Goal: Information Seeking & Learning: Learn about a topic

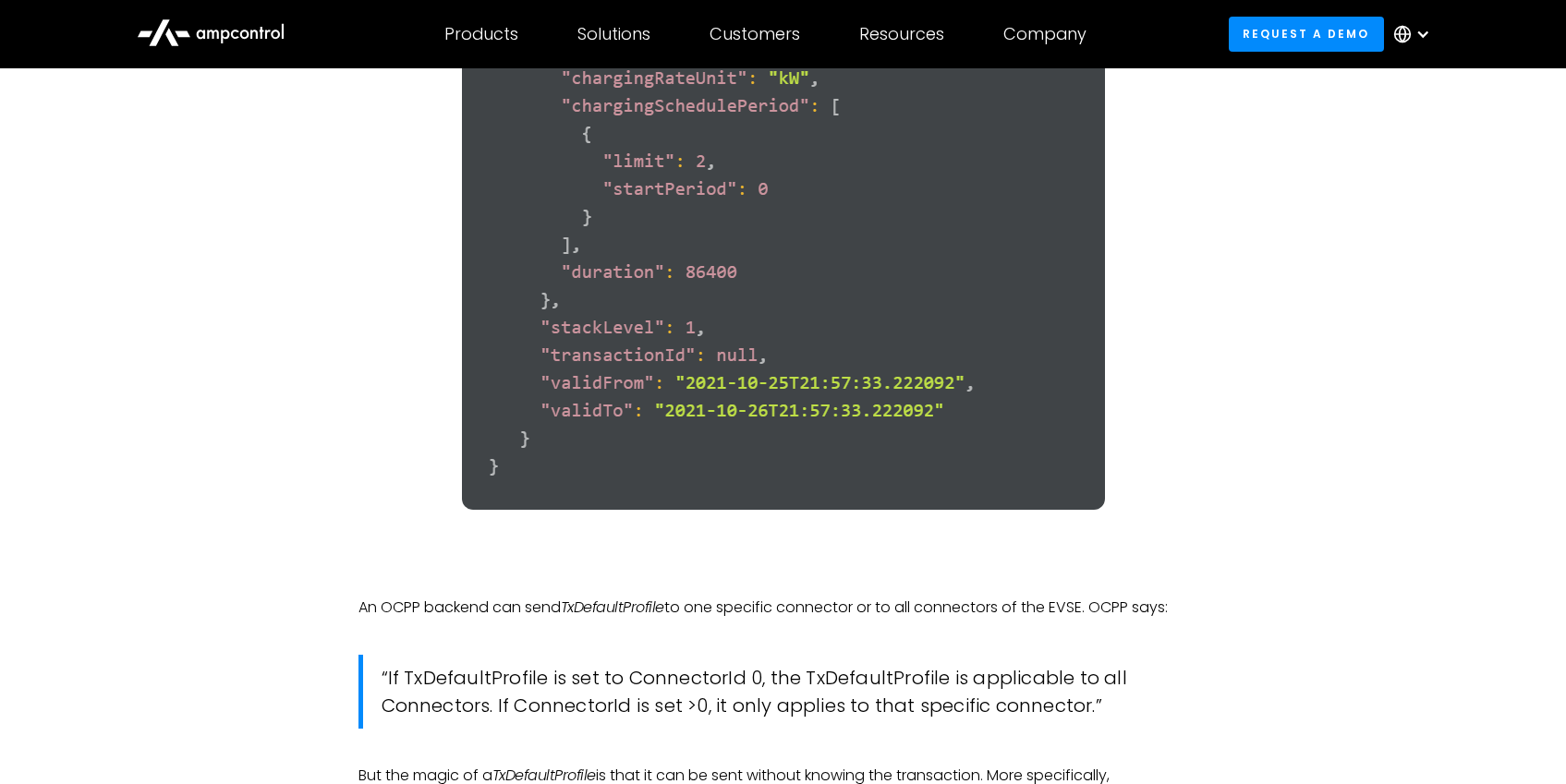
scroll to position [4239, 0]
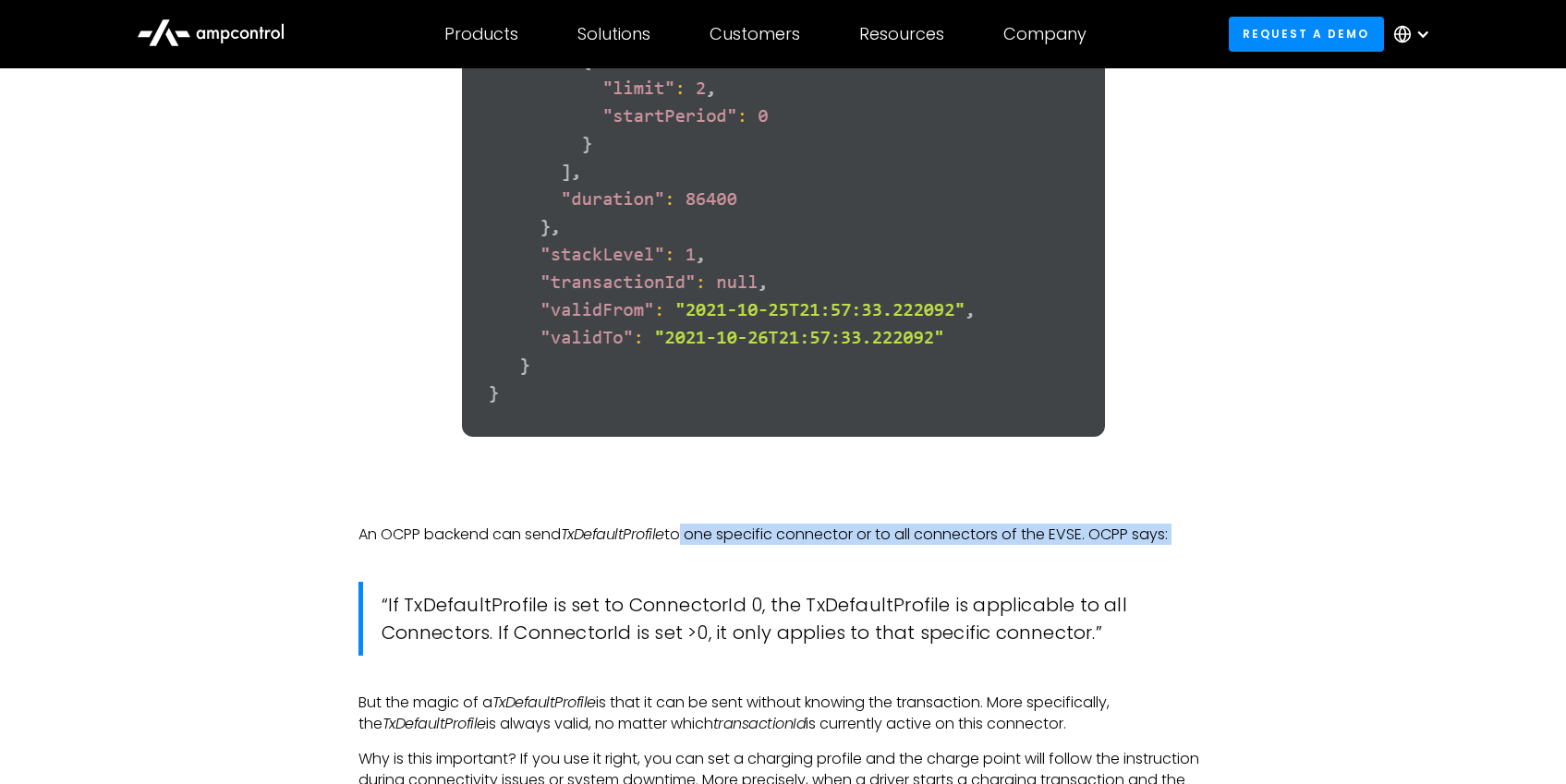
drag, startPoint x: 677, startPoint y: 559, endPoint x: 703, endPoint y: 577, distance: 31.6
click at [703, 577] on div "In our previous article, we described the basics of OCPP for smart charging and…" at bounding box center [783, 31] width 850 height 6163
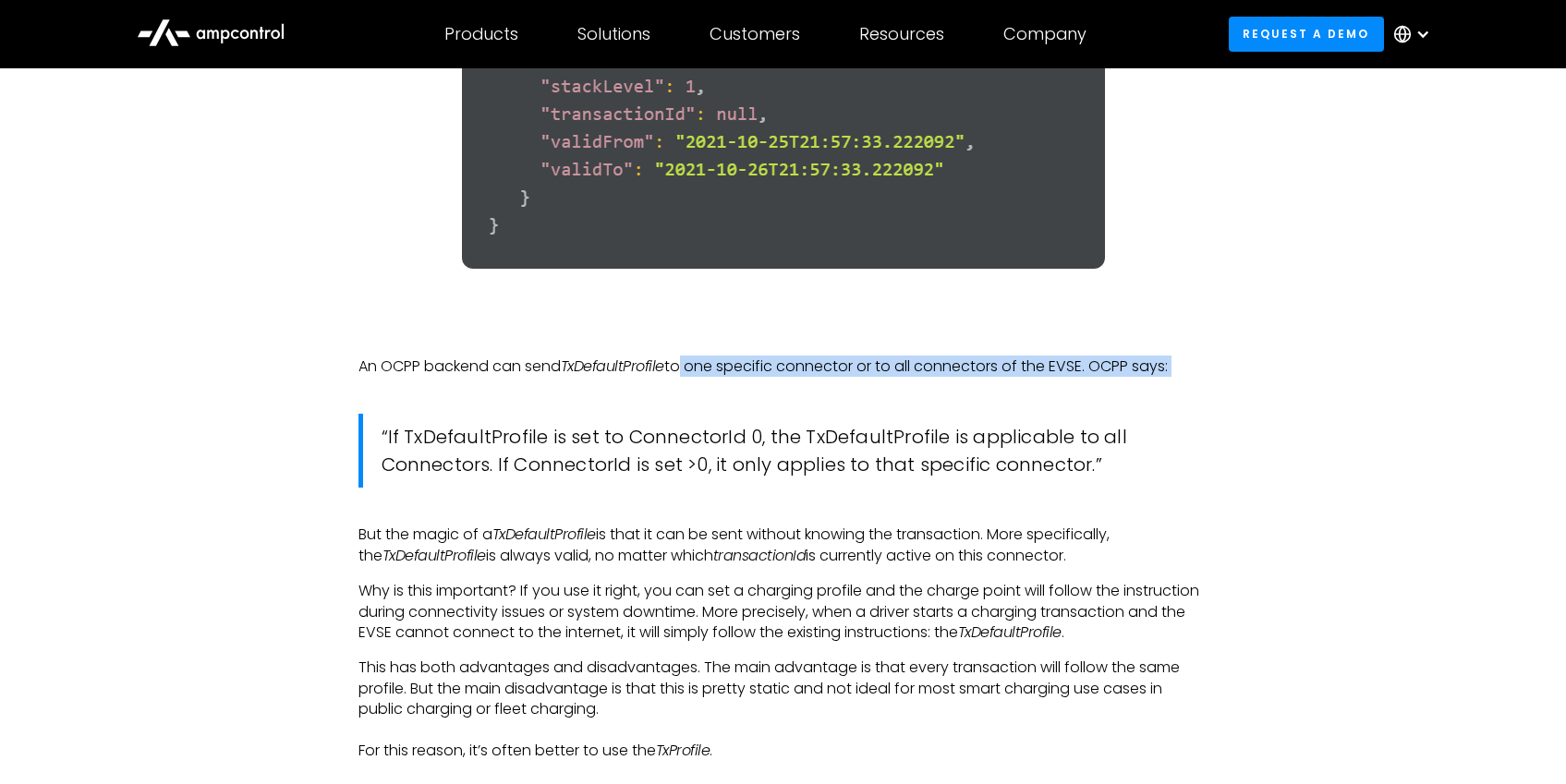
scroll to position [4501, 0]
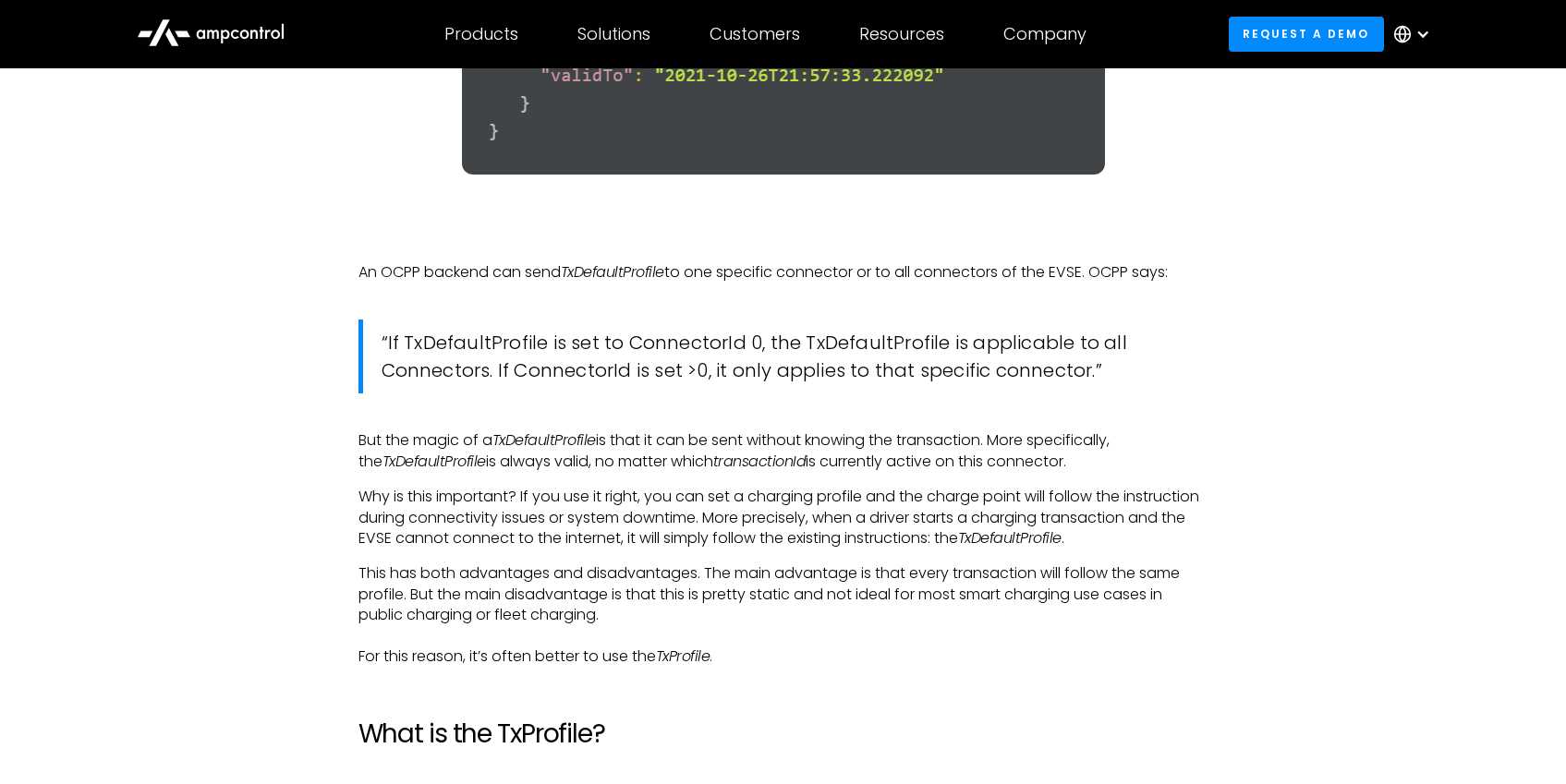
click at [724, 392] on blockquote "“If TxDefaultProfile is set to ConnectorId 0, the TxDefaultProfile is applicabl…" at bounding box center [783, 356] width 850 height 74
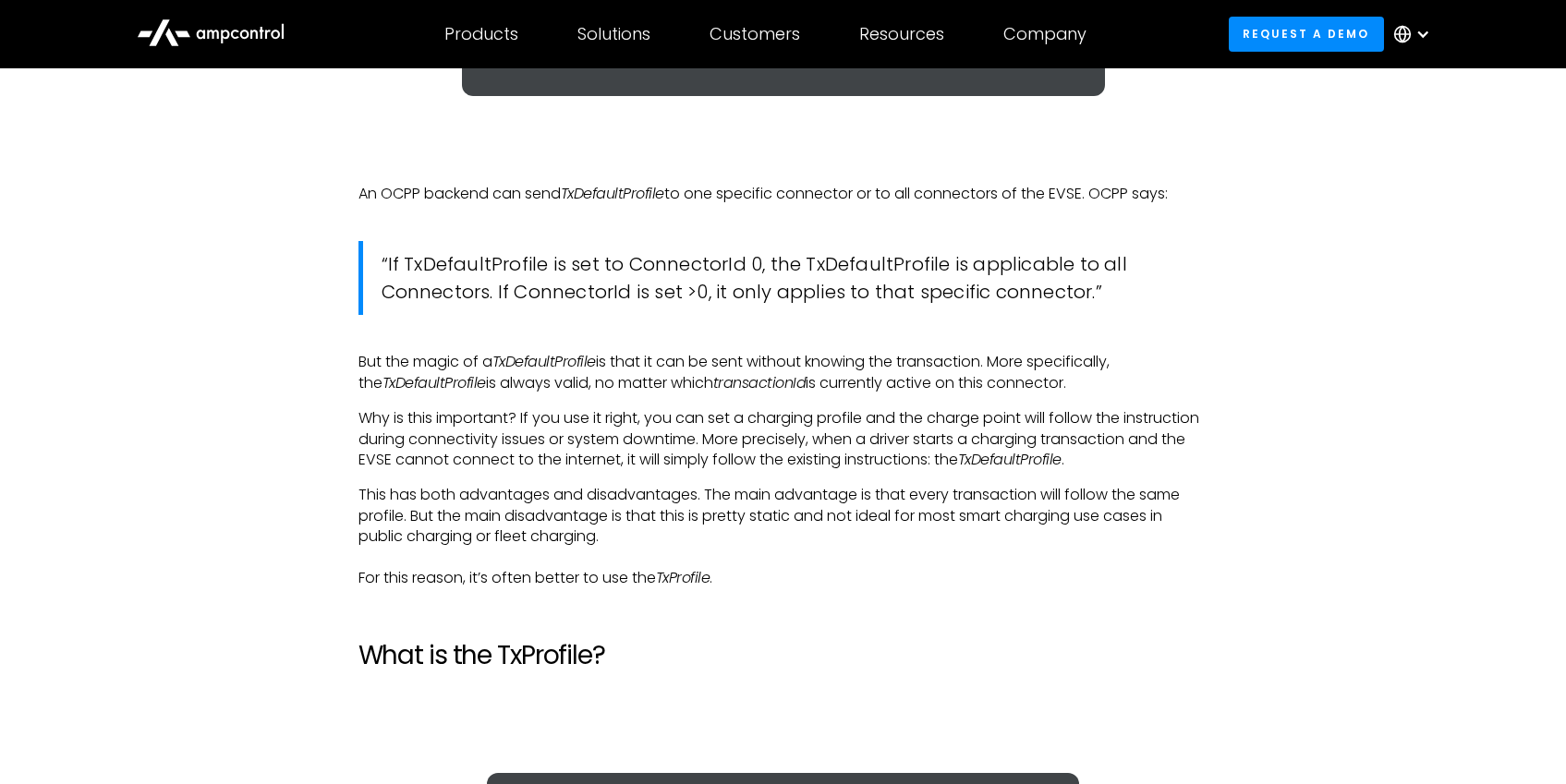
scroll to position [4582, 0]
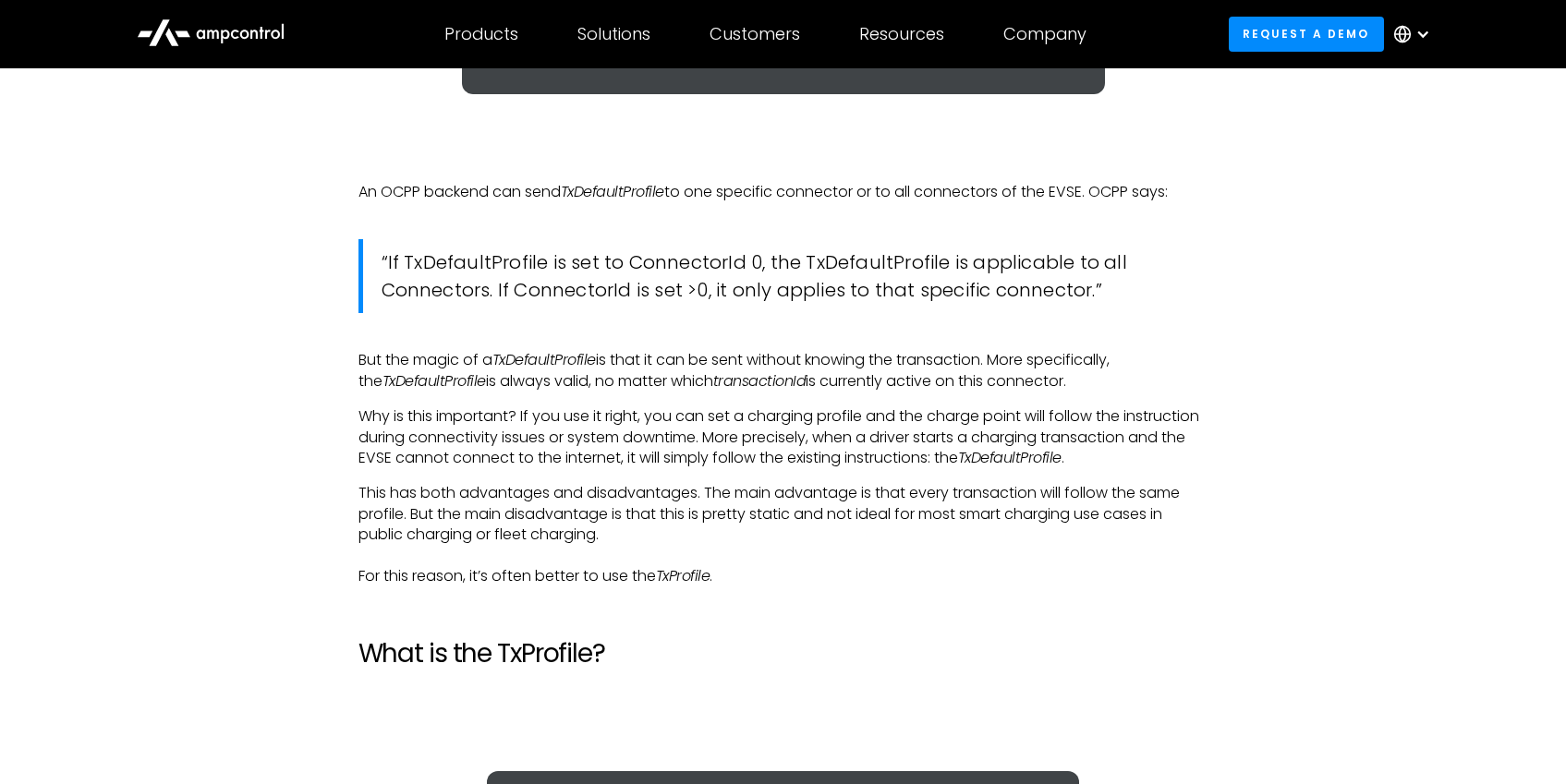
click at [619, 392] on p "But the magic of a TxDefaultProfile is that it can be sent without knowing the …" at bounding box center [783, 370] width 850 height 42
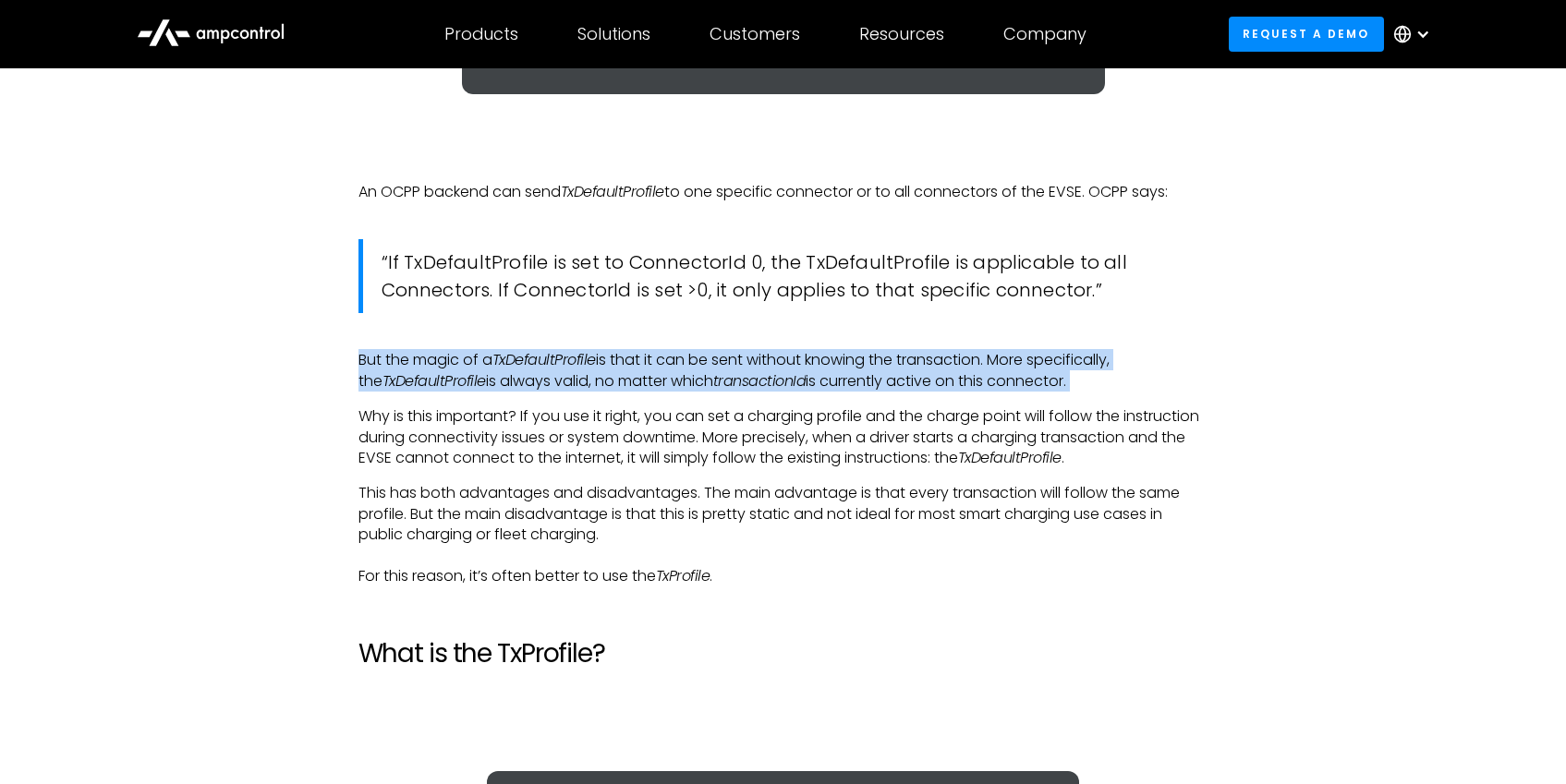
click at [619, 392] on p "But the magic of a TxDefaultProfile is that it can be sent without knowing the …" at bounding box center [783, 370] width 850 height 42
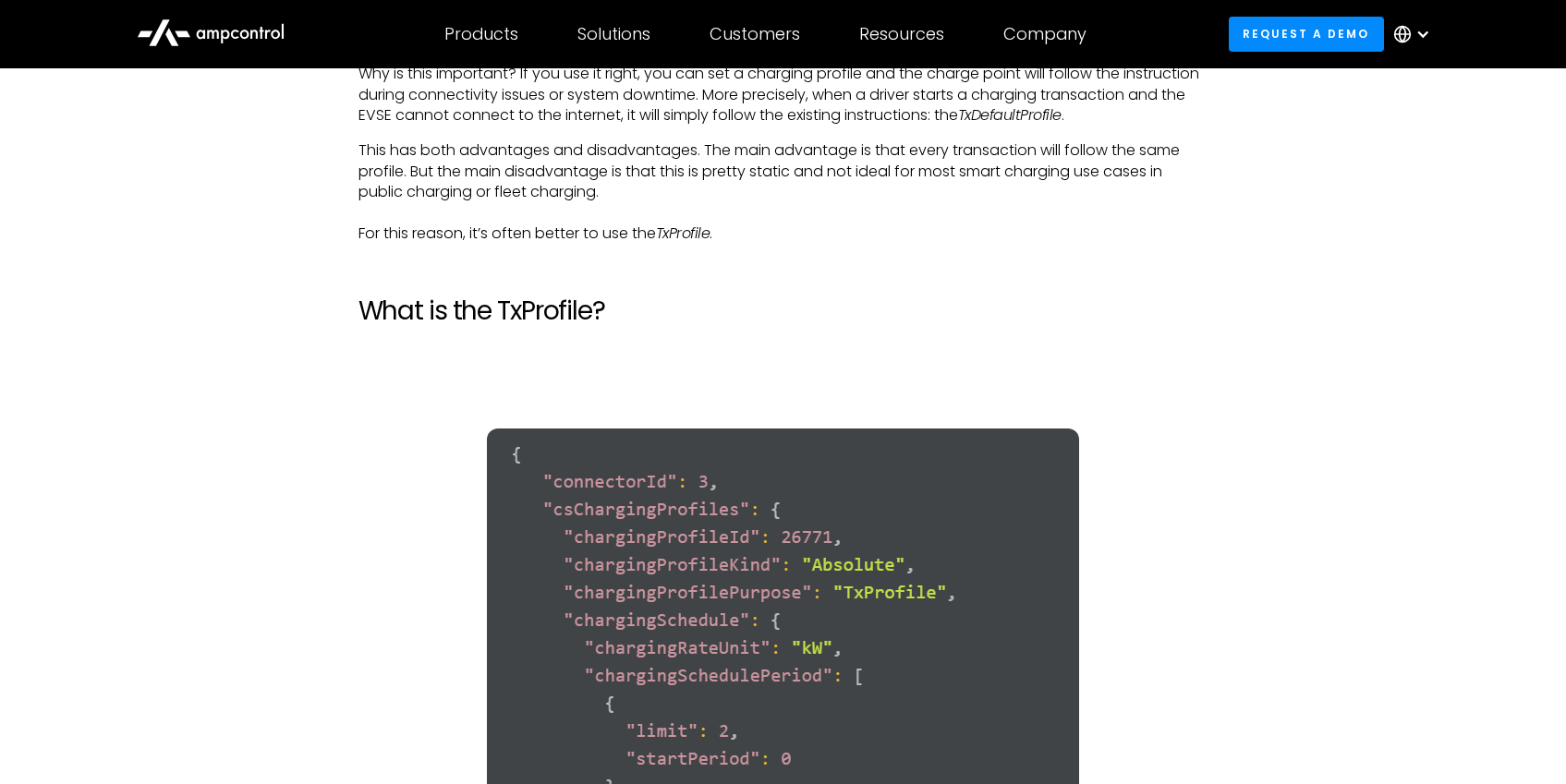
scroll to position [4759, 0]
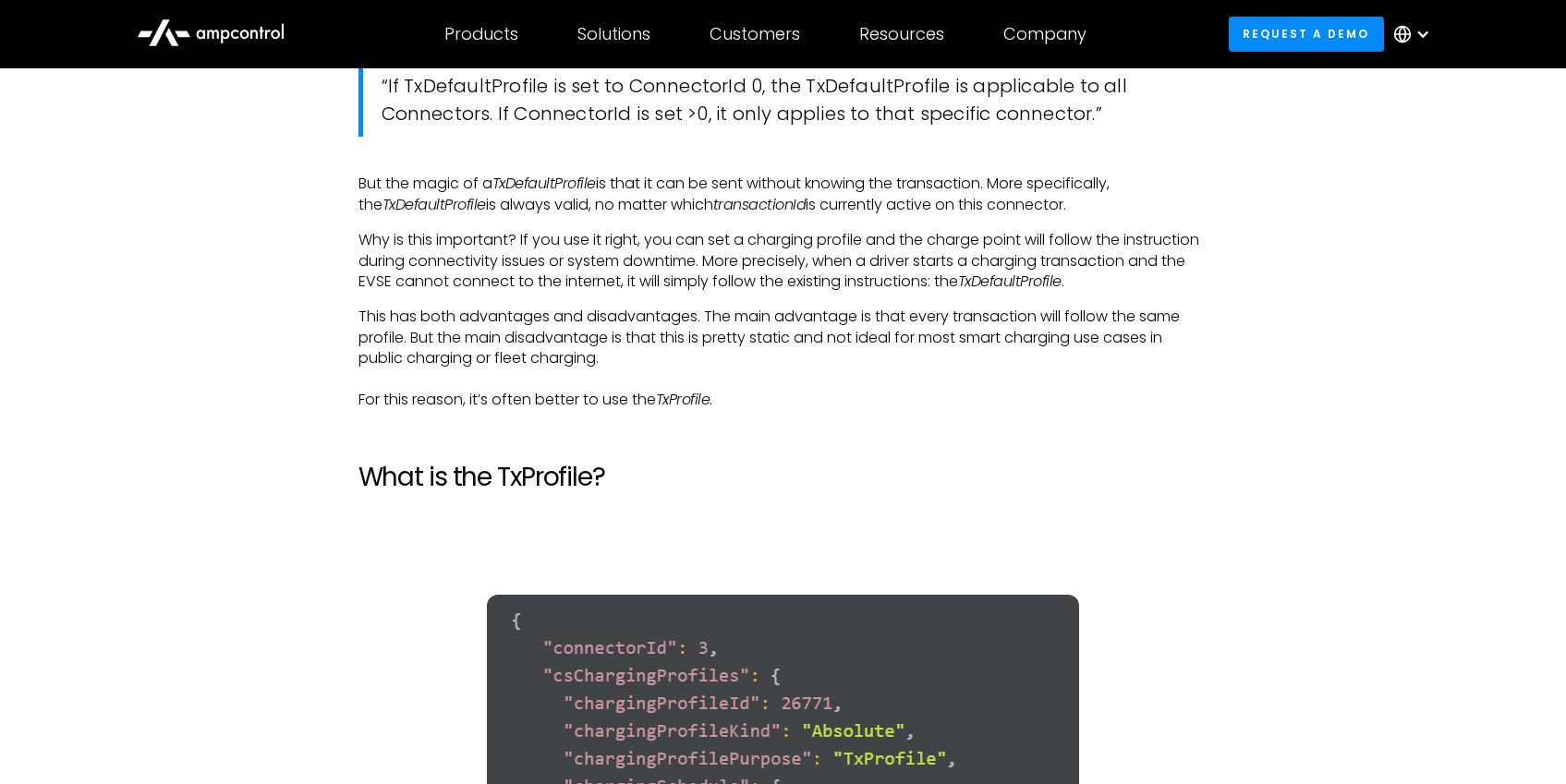
click at [411, 284] on p "Why is this important? If you use it right, you can set a charging profile and …" at bounding box center [783, 261] width 850 height 62
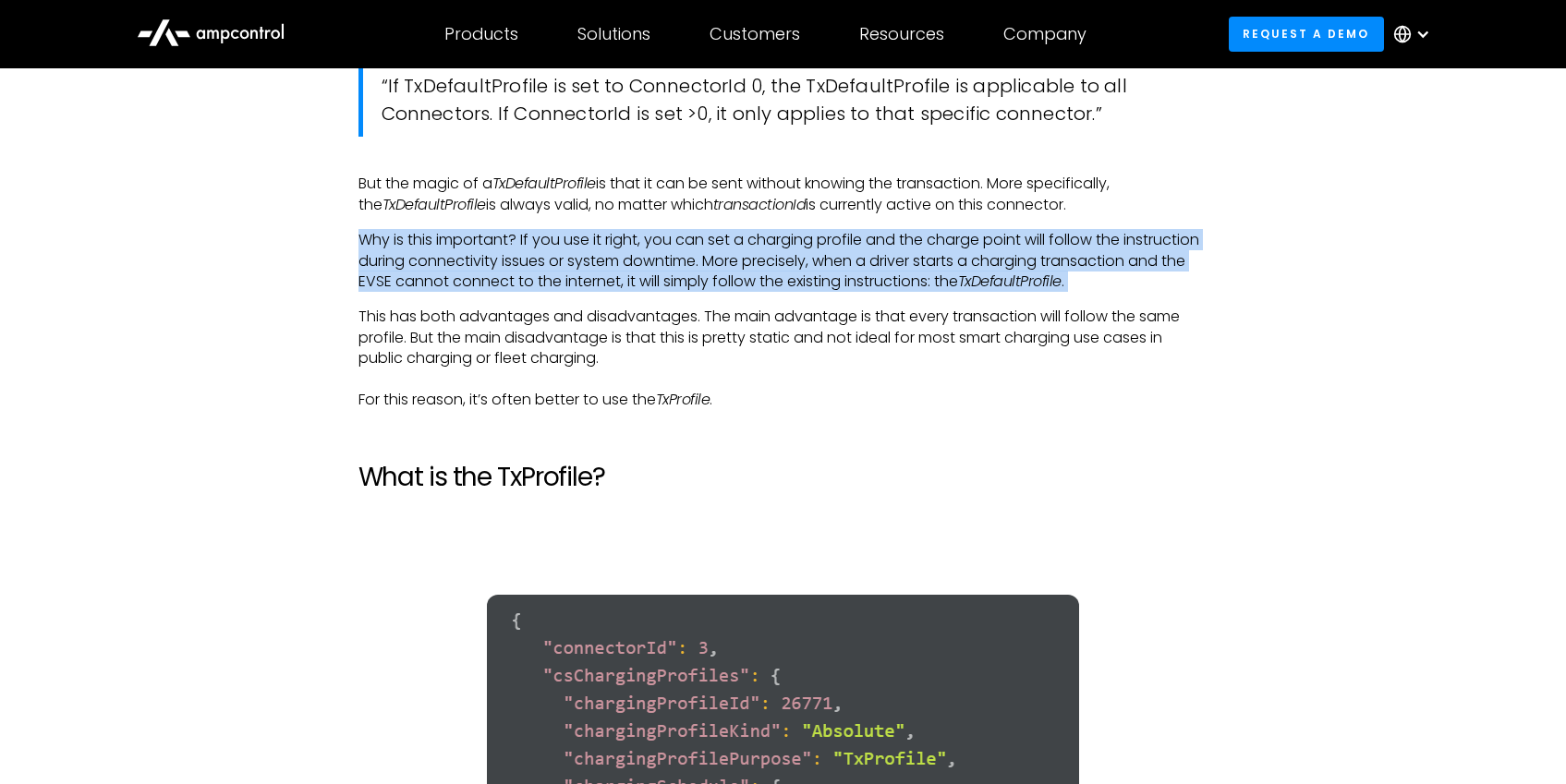
click at [411, 284] on p "Why is this important? If you use it right, you can set a charging profile and …" at bounding box center [783, 261] width 850 height 62
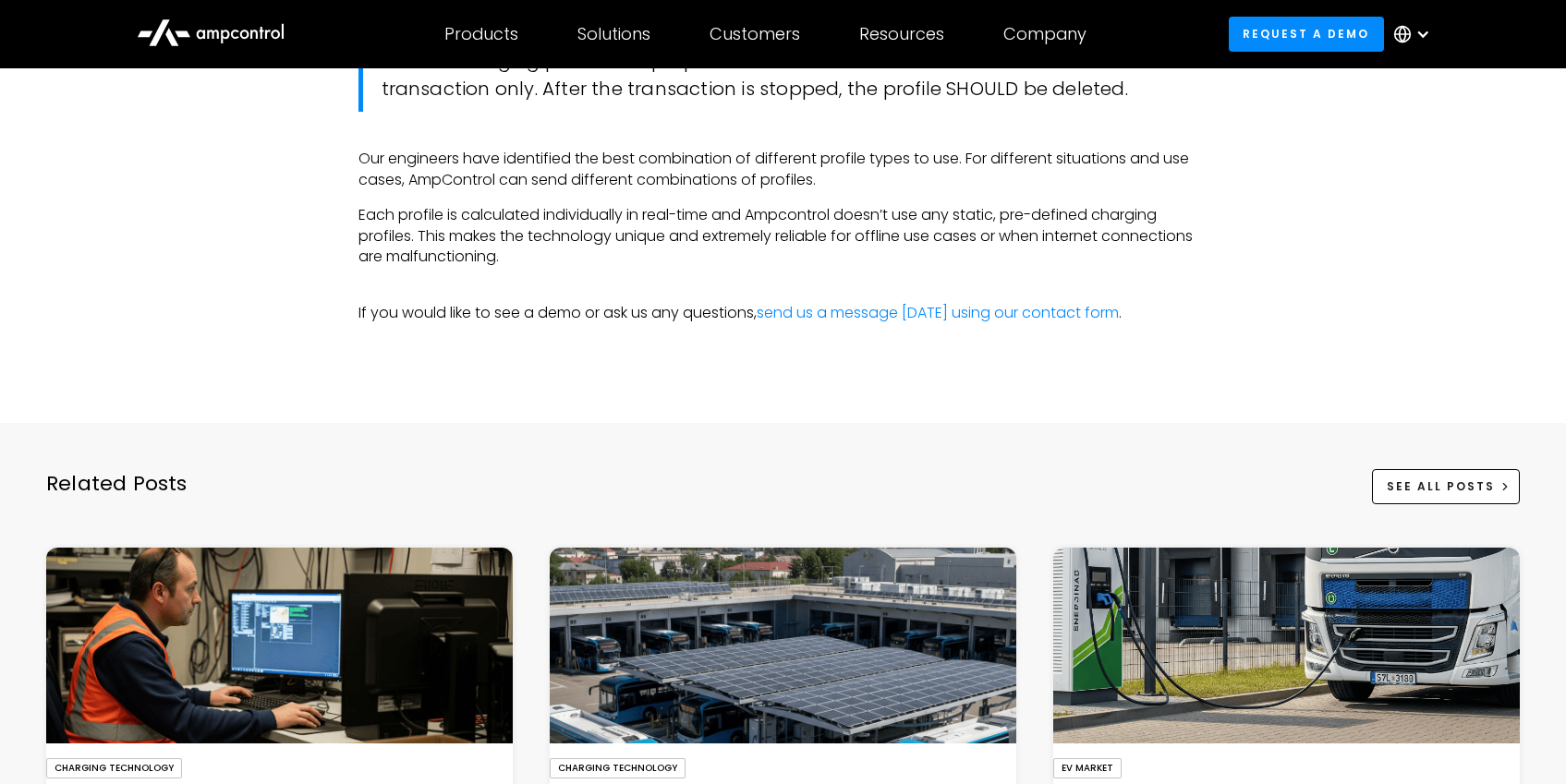
scroll to position [6879, 0]
